Goal: Information Seeking & Learning: Learn about a topic

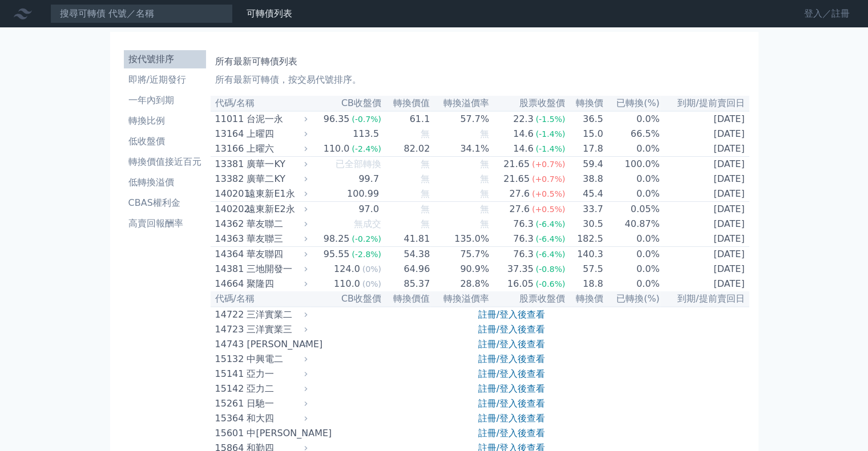
click at [831, 17] on link "登入／註冊" at bounding box center [827, 14] width 64 height 18
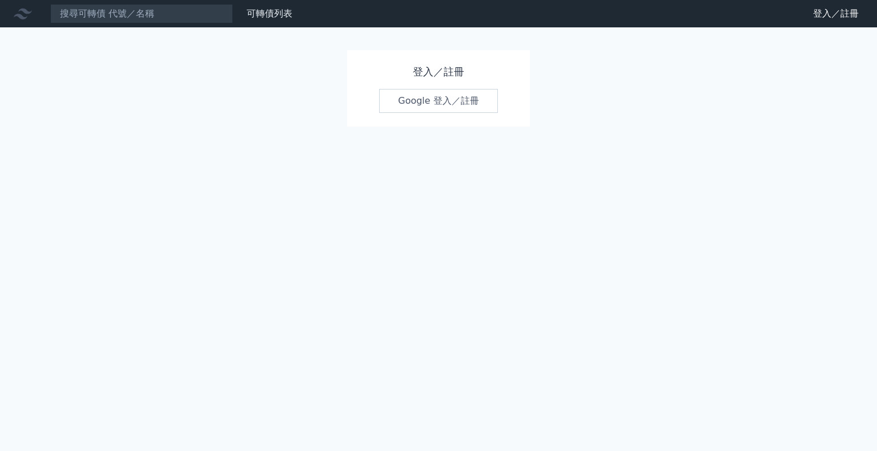
click at [477, 97] on link "Google 登入／註冊" at bounding box center [438, 101] width 119 height 24
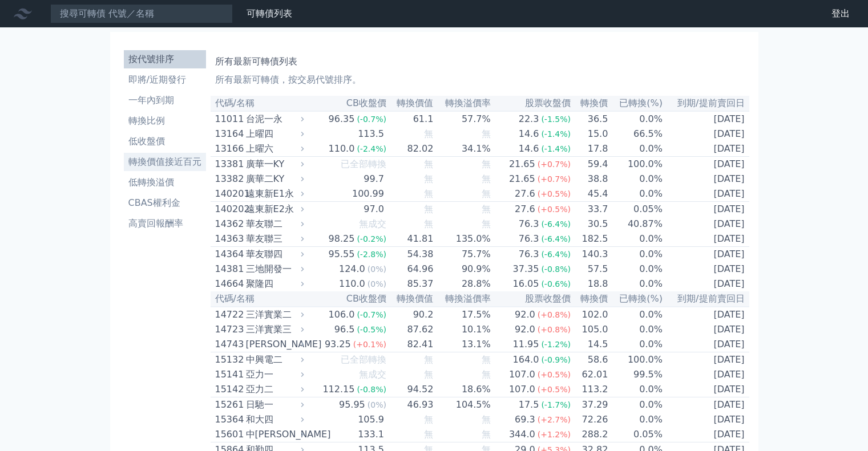
click at [171, 164] on li "轉換價值接近百元" at bounding box center [165, 162] width 82 height 14
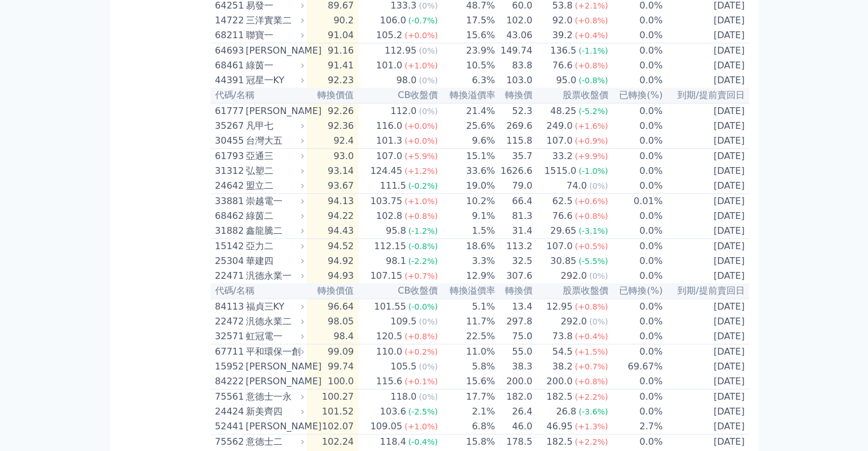
scroll to position [810, 0]
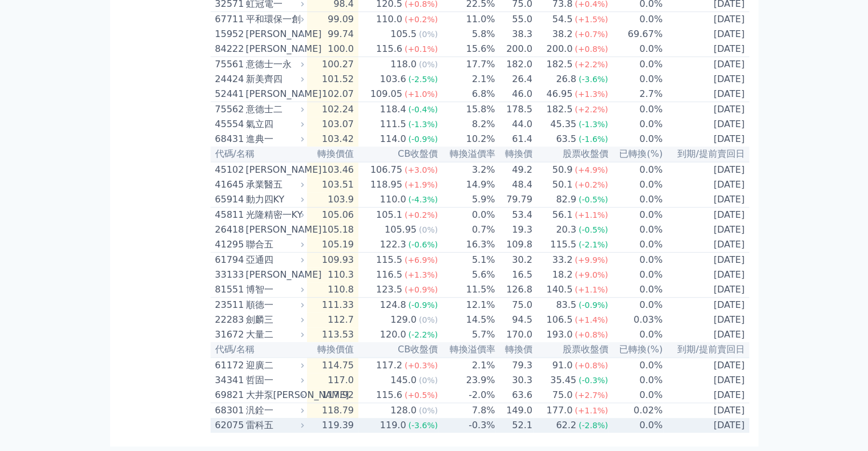
click at [260, 424] on div "雷科五" at bounding box center [274, 426] width 56 height 14
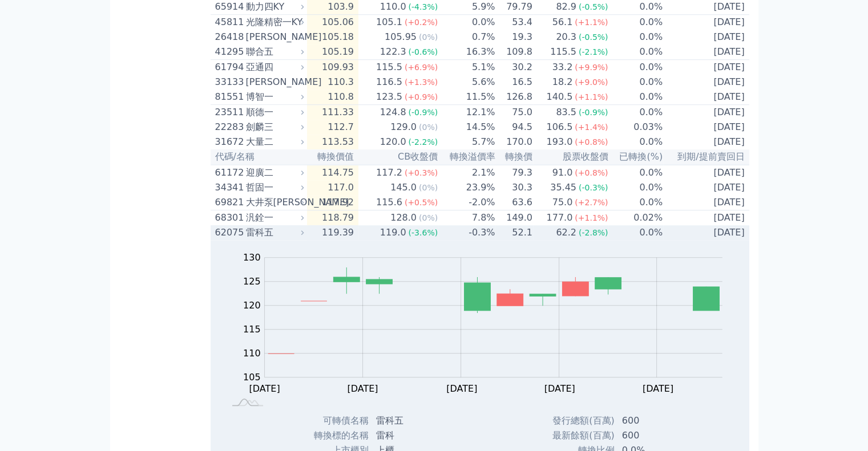
scroll to position [924, 0]
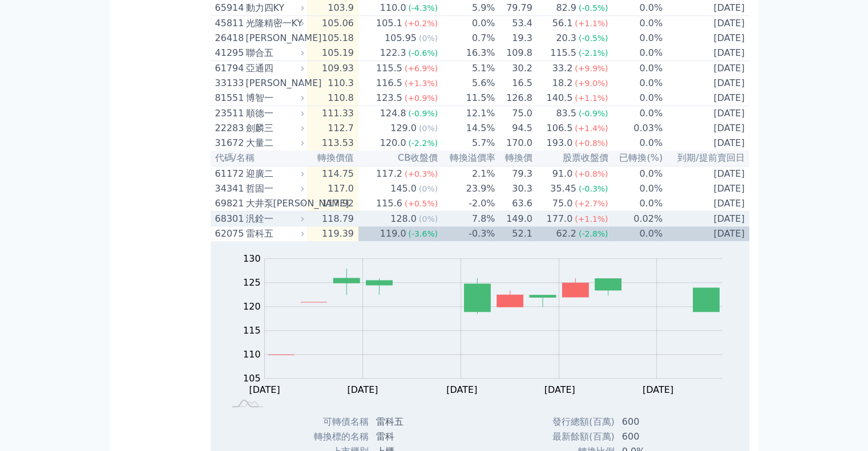
click at [260, 226] on div "汎銓一" at bounding box center [274, 219] width 56 height 14
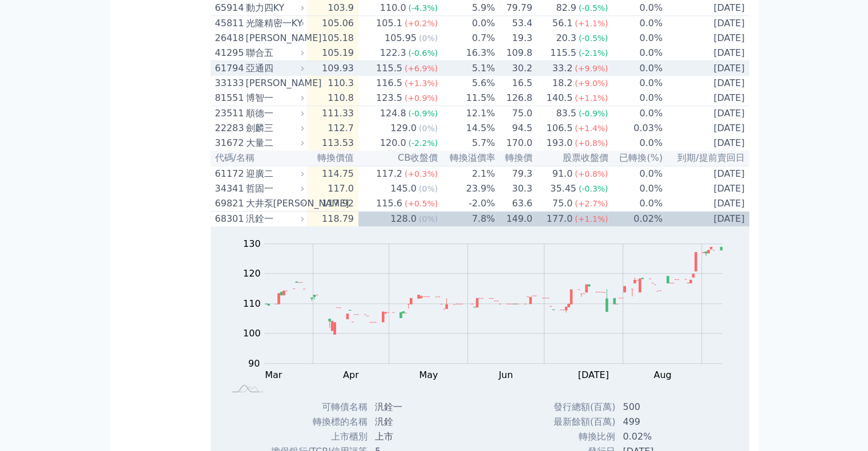
click at [272, 75] on div "亞通四" at bounding box center [274, 69] width 56 height 14
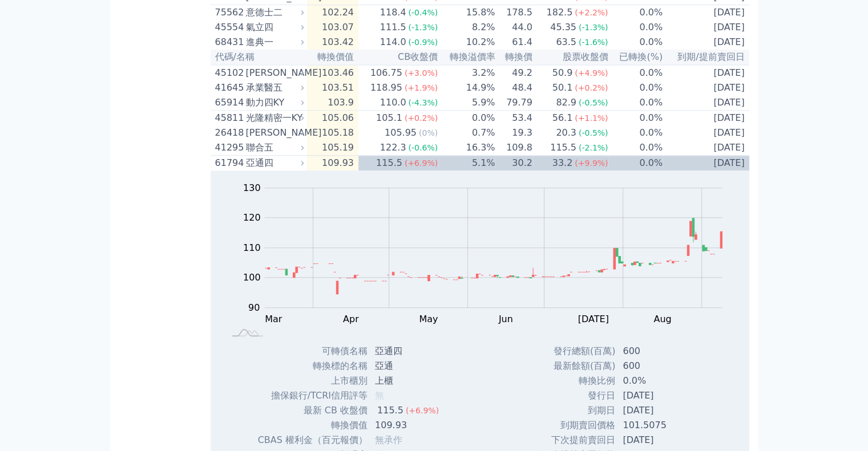
scroll to position [810, 0]
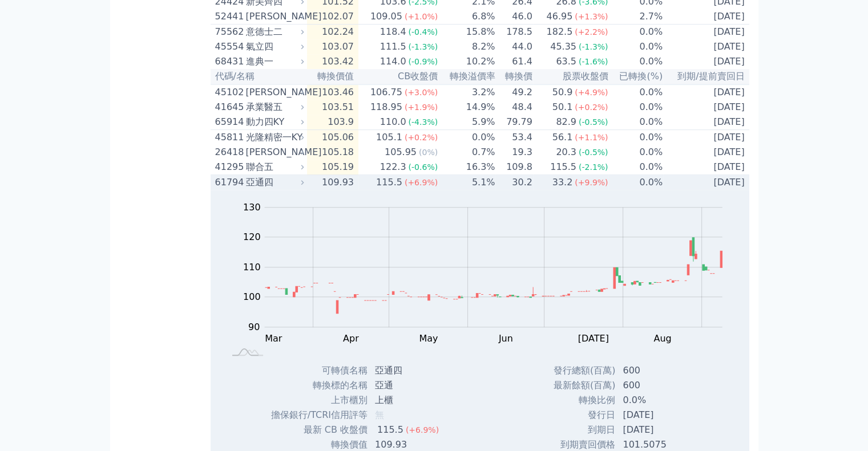
click at [257, 189] on div "亞通四" at bounding box center [274, 183] width 56 height 14
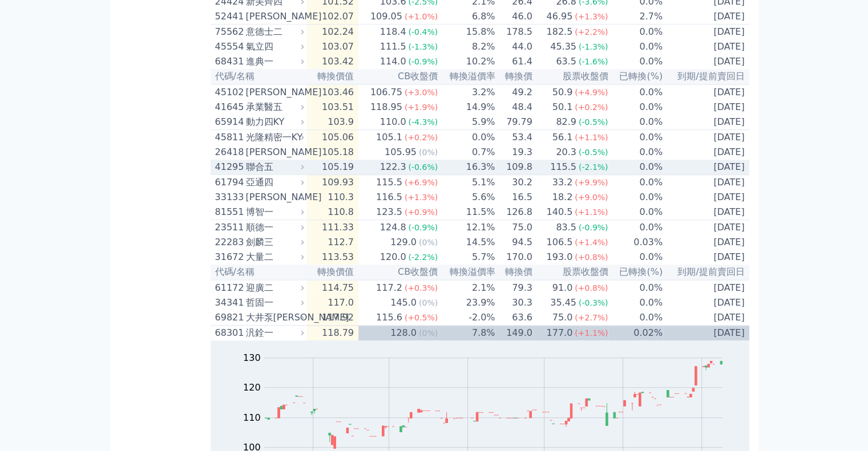
click at [274, 174] on div "聯合五" at bounding box center [274, 167] width 56 height 14
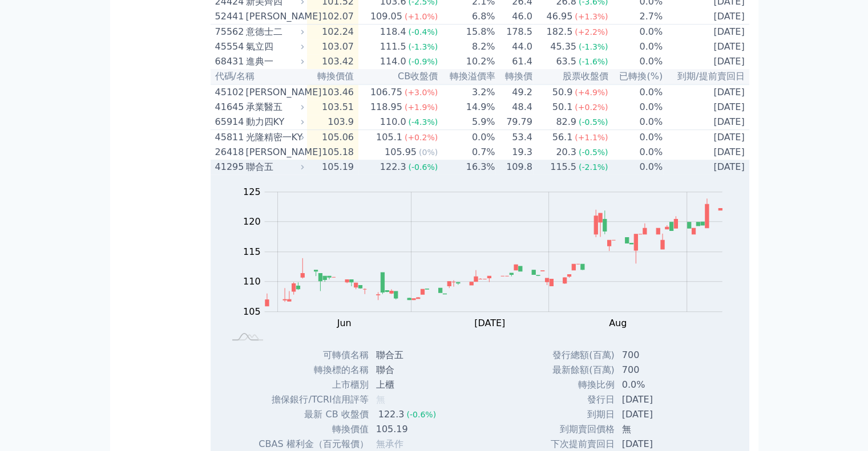
click at [274, 174] on div "聯合五" at bounding box center [274, 167] width 56 height 14
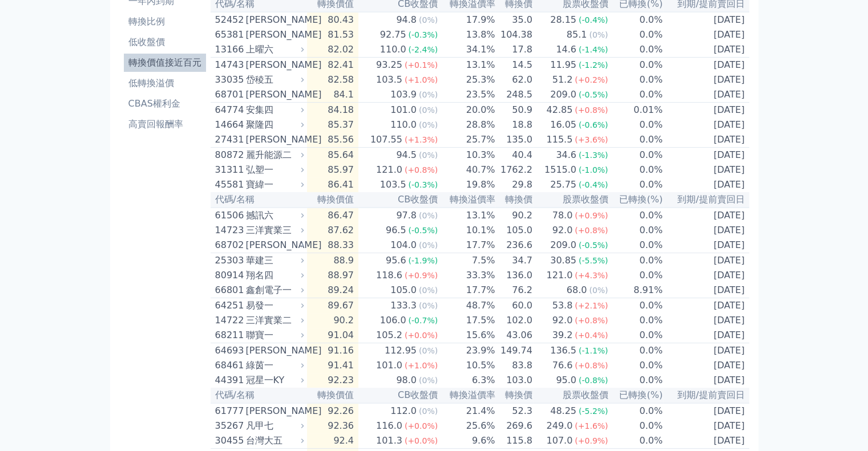
scroll to position [0, 0]
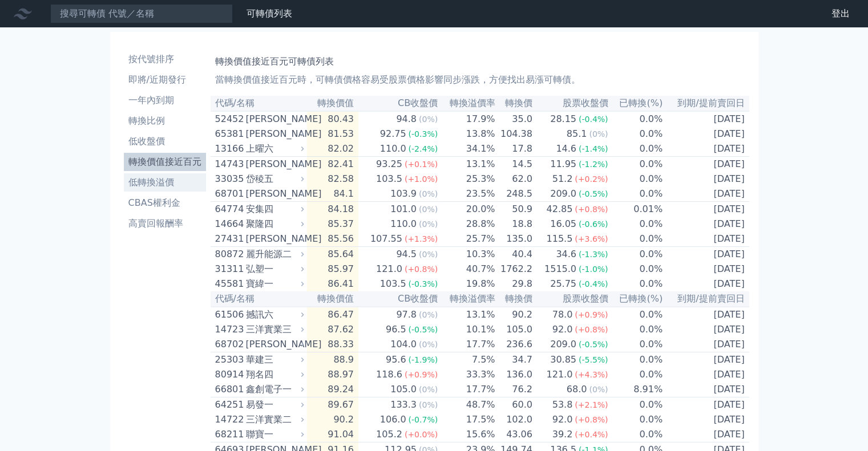
click at [158, 182] on li "低轉換溢價" at bounding box center [165, 183] width 82 height 14
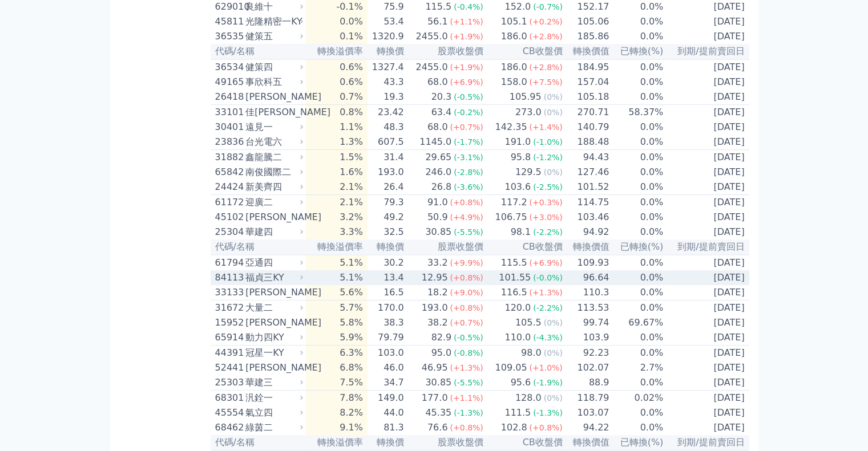
scroll to position [399, 0]
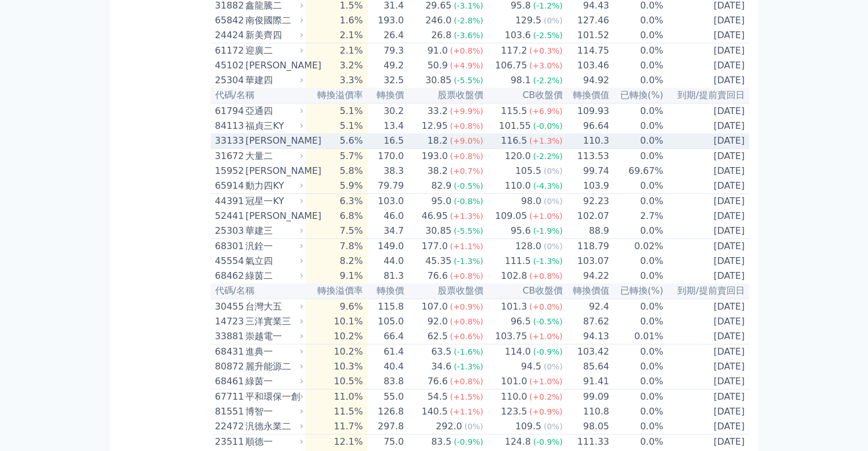
click at [243, 148] on div "33133" at bounding box center [229, 141] width 28 height 14
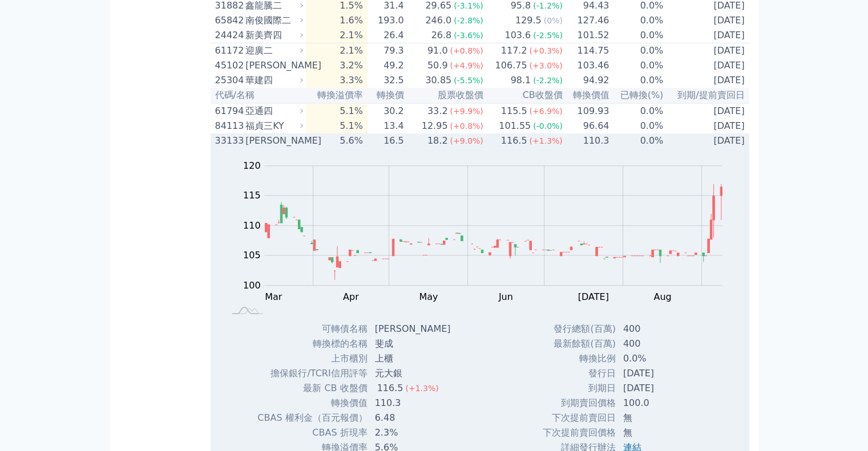
click at [243, 148] on div "33133" at bounding box center [229, 141] width 28 height 14
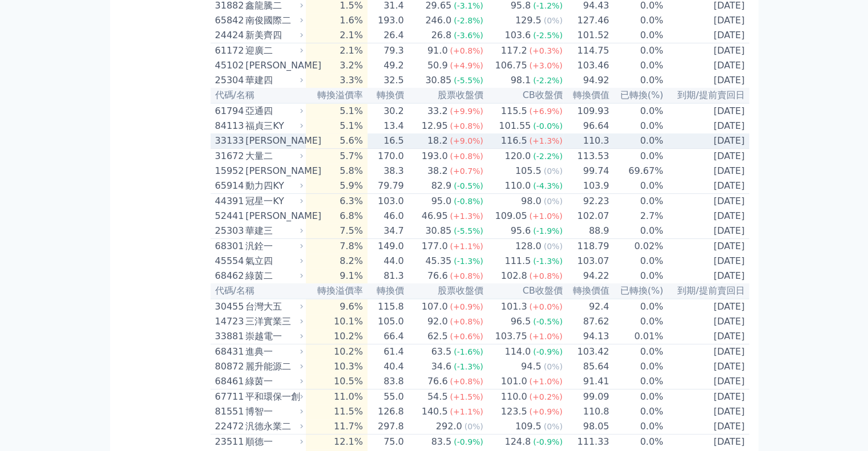
click at [243, 148] on div "33133" at bounding box center [229, 141] width 28 height 14
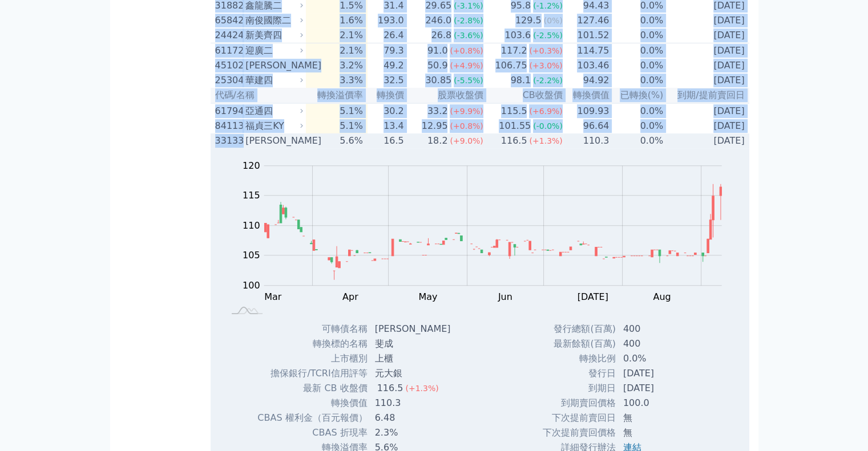
drag, startPoint x: 243, startPoint y: 172, endPoint x: 114, endPoint y: 219, distance: 137.4
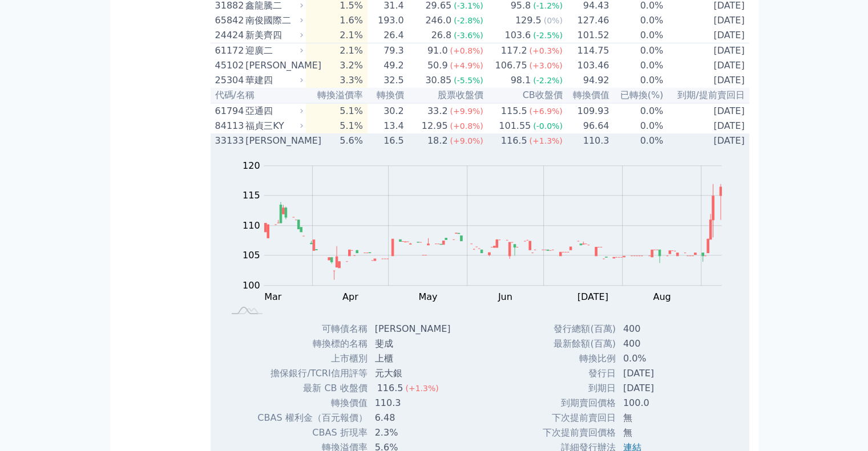
click at [266, 148] on div "[PERSON_NAME]" at bounding box center [272, 141] width 55 height 14
